Goal: Task Accomplishment & Management: Manage account settings

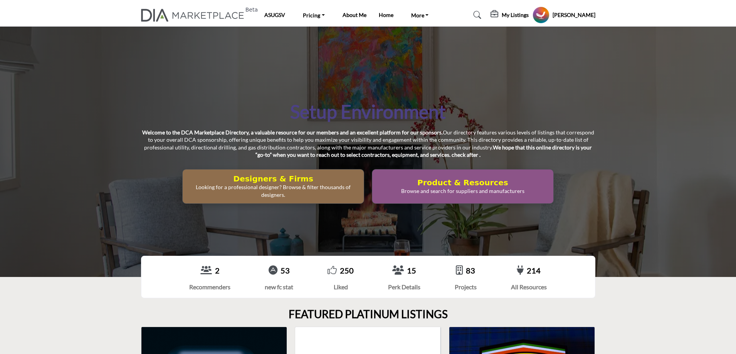
click at [521, 16] on h5 "My Listings" at bounding box center [515, 15] width 27 height 7
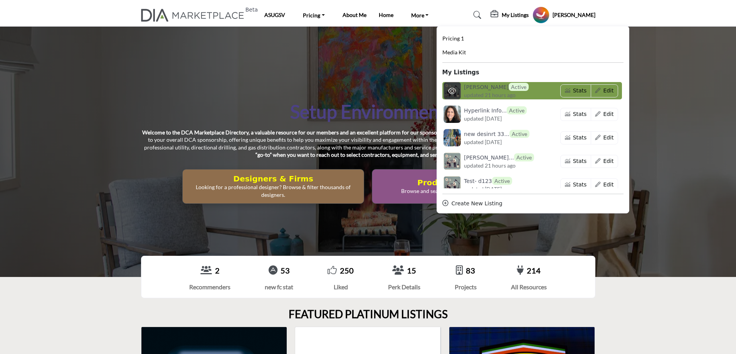
click at [500, 90] on h6 "Bhura Amin Active" at bounding box center [496, 87] width 65 height 8
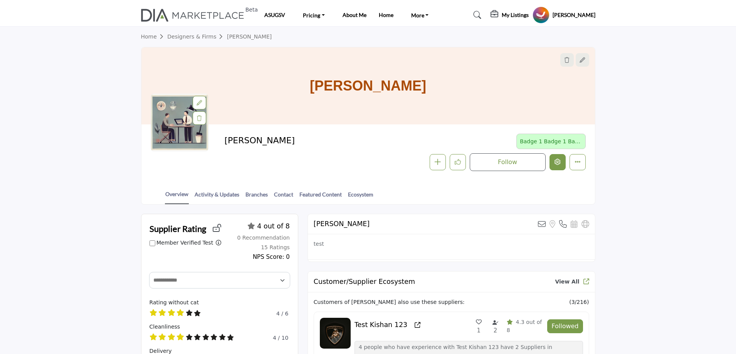
click at [557, 162] on icon "Edit company" at bounding box center [558, 162] width 6 height 6
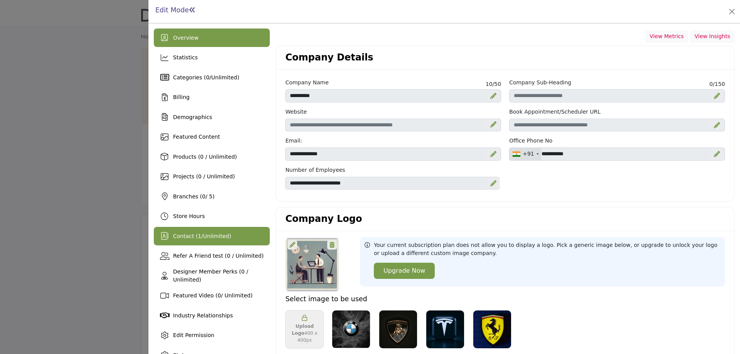
click at [192, 237] on span "Contact ( 1 / Unlimited )" at bounding box center [202, 236] width 58 height 6
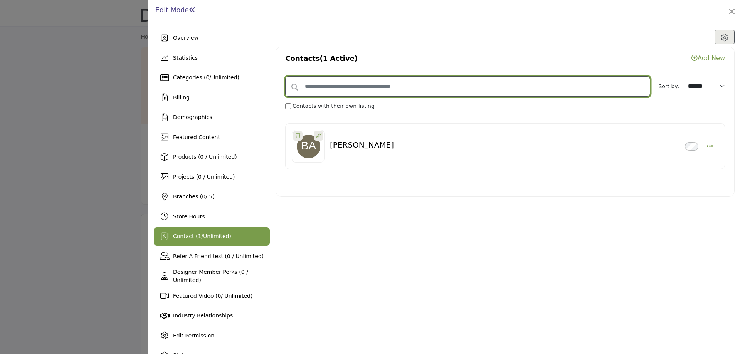
click at [319, 85] on input "text" at bounding box center [467, 86] width 365 height 20
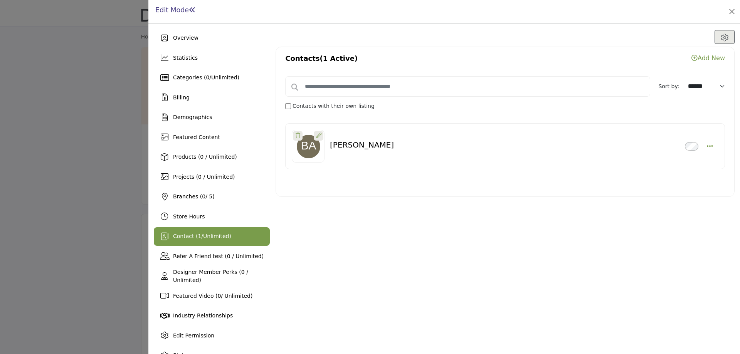
click at [698, 59] on link "Add New" at bounding box center [709, 57] width 34 height 7
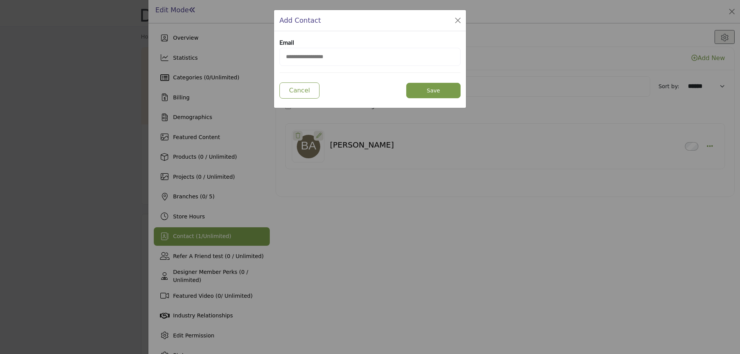
click at [321, 57] on input "email" at bounding box center [370, 57] width 181 height 18
type input "**********"
click at [437, 90] on button "Save" at bounding box center [433, 90] width 54 height 15
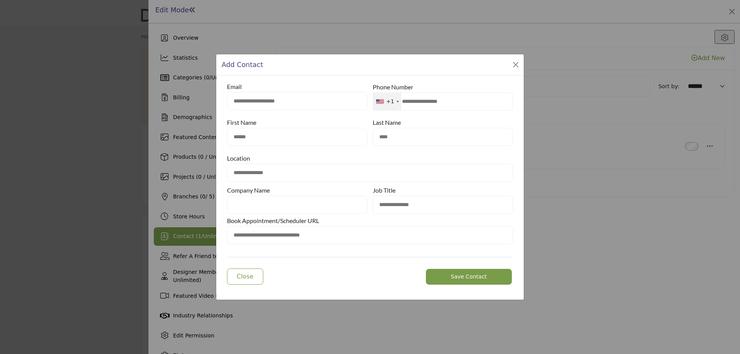
click at [468, 280] on span "Save Contact" at bounding box center [469, 277] width 36 height 6
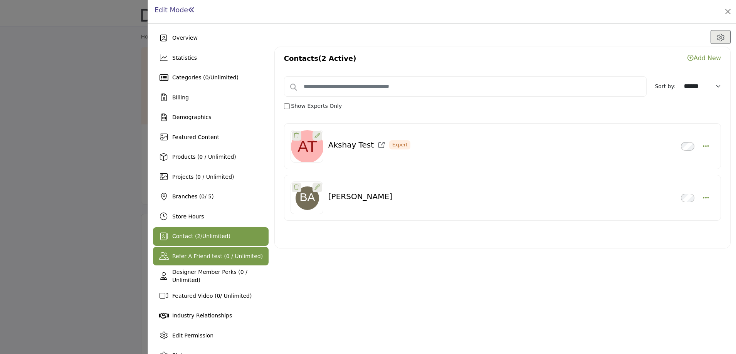
scroll to position [16, 0]
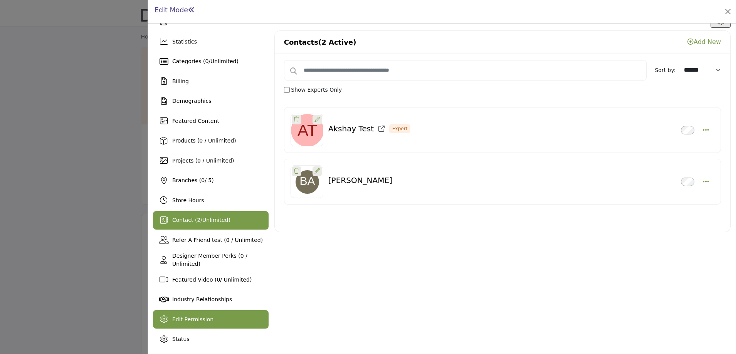
click at [197, 320] on span "Edit Permission" at bounding box center [192, 320] width 41 height 6
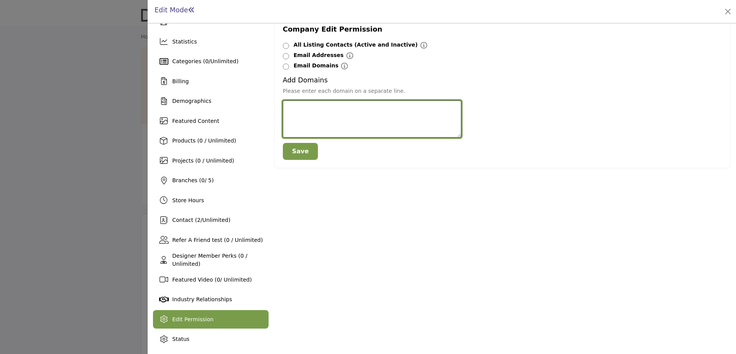
click at [324, 118] on textarea at bounding box center [372, 119] width 179 height 37
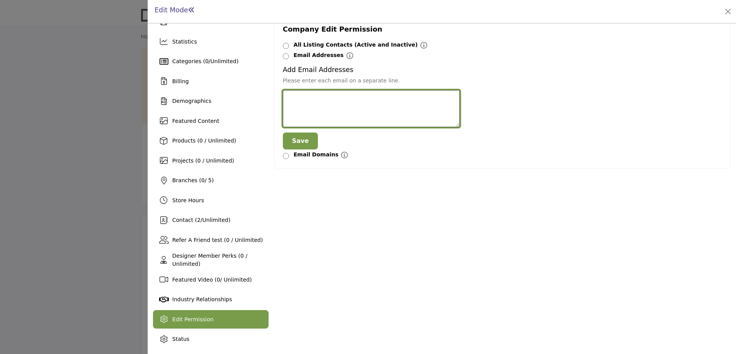
click at [309, 106] on textarea at bounding box center [371, 108] width 177 height 37
type textarea "**********"
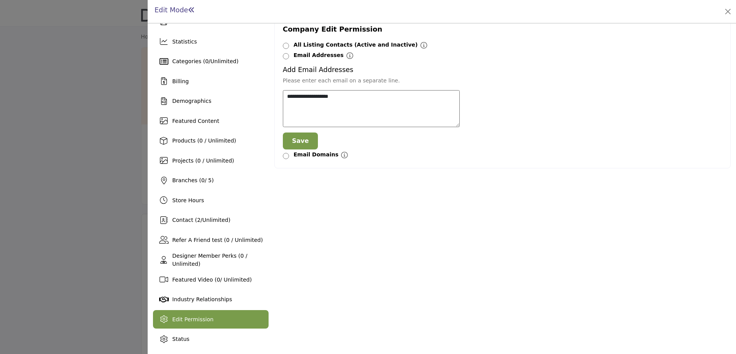
click at [293, 138] on button "Save" at bounding box center [300, 141] width 35 height 17
